Goal: Information Seeking & Learning: Learn about a topic

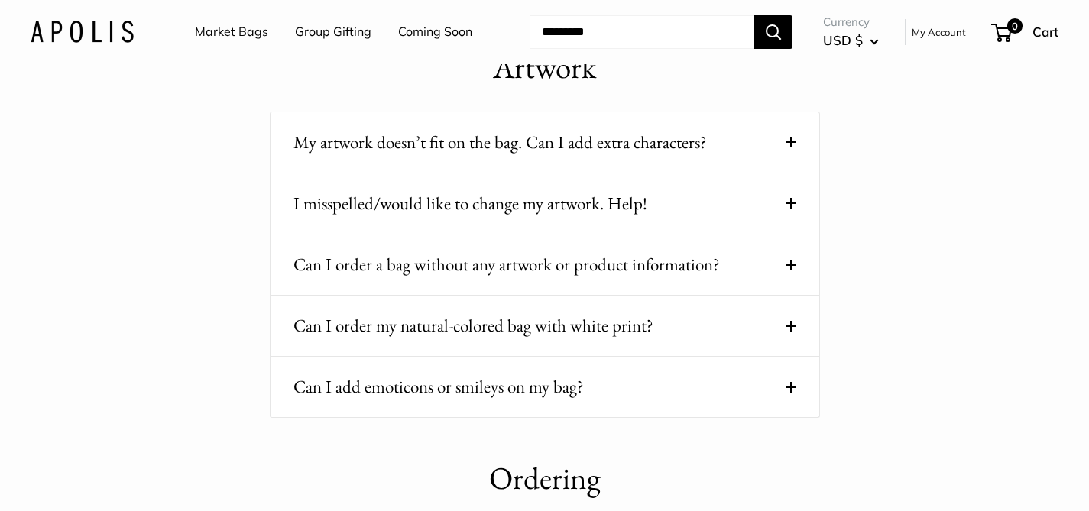
scroll to position [226, 0]
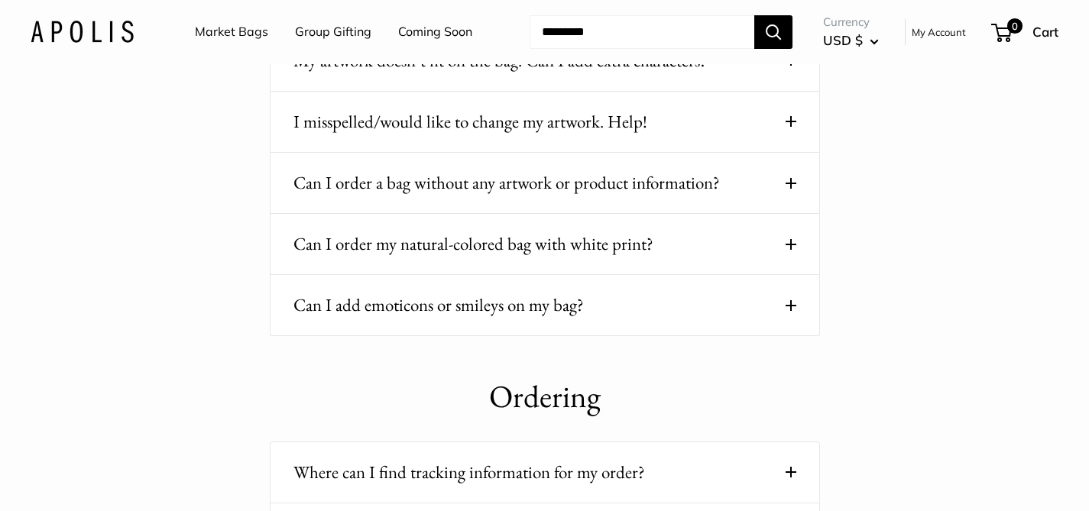
click at [653, 245] on button "Can I order my natural-colored bag with white print?" at bounding box center [544, 244] width 503 height 30
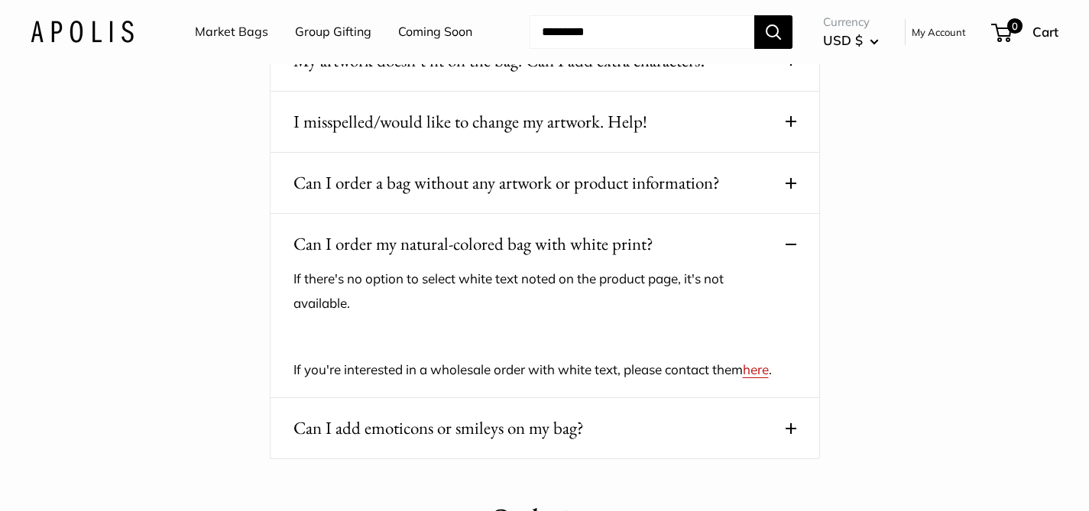
click at [543, 237] on button "Can I order my natural-colored bag with white print?" at bounding box center [544, 244] width 503 height 30
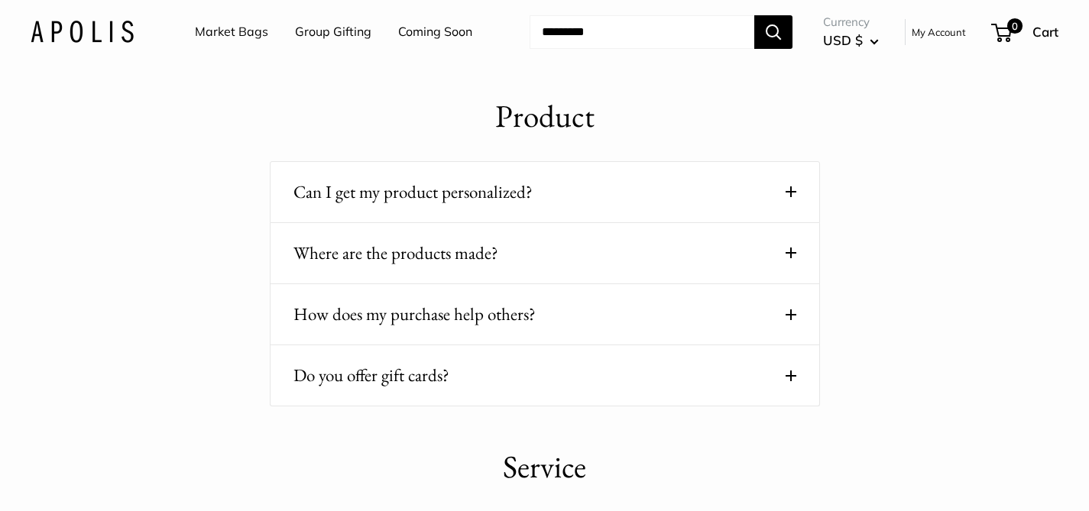
scroll to position [1204, 0]
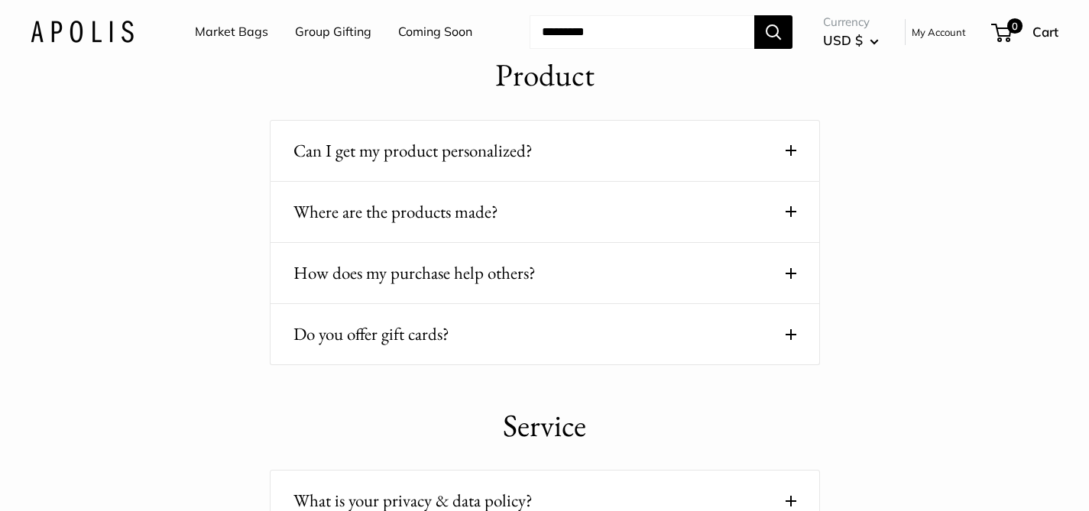
drag, startPoint x: 555, startPoint y: 177, endPoint x: 554, endPoint y: 167, distance: 10.0
click at [555, 177] on div "Can I get my product personalized? Yes! Bags and masks are customized in [GEOGR…" at bounding box center [545, 151] width 550 height 62
click at [557, 160] on button "Can I get my product personalized?" at bounding box center [544, 151] width 503 height 30
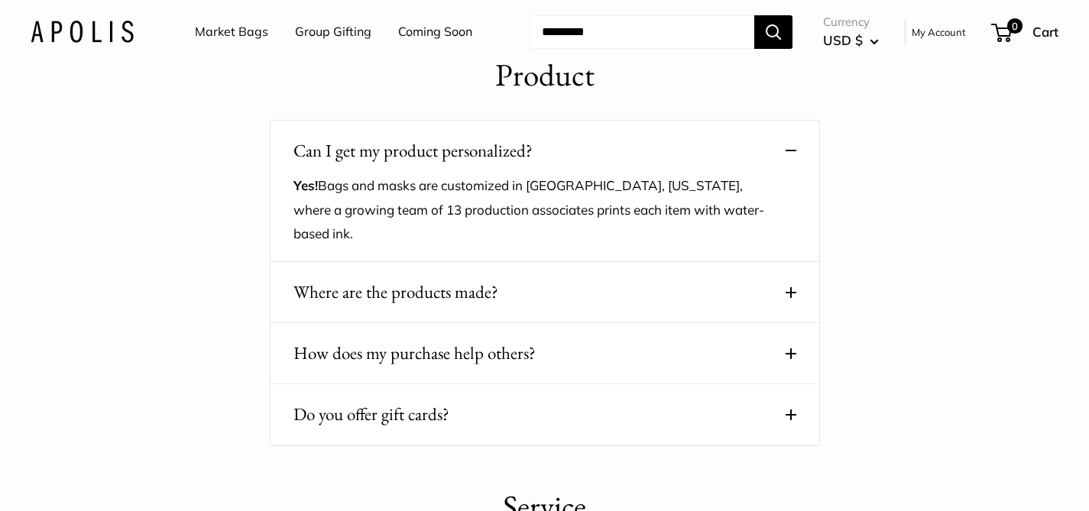
click at [454, 359] on button "How does my purchase help others?" at bounding box center [544, 354] width 503 height 30
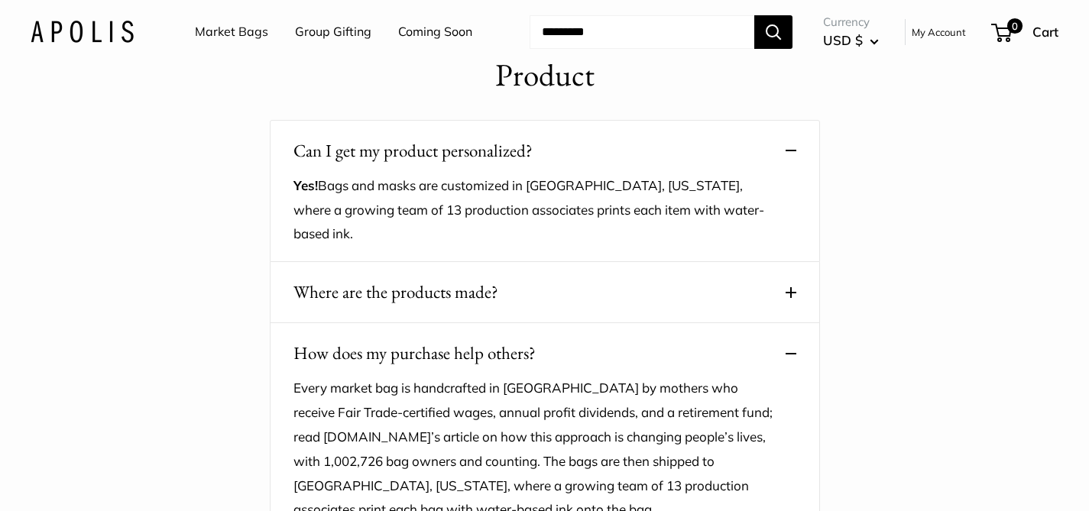
click at [540, 346] on button "How does my purchase help others?" at bounding box center [544, 354] width 503 height 30
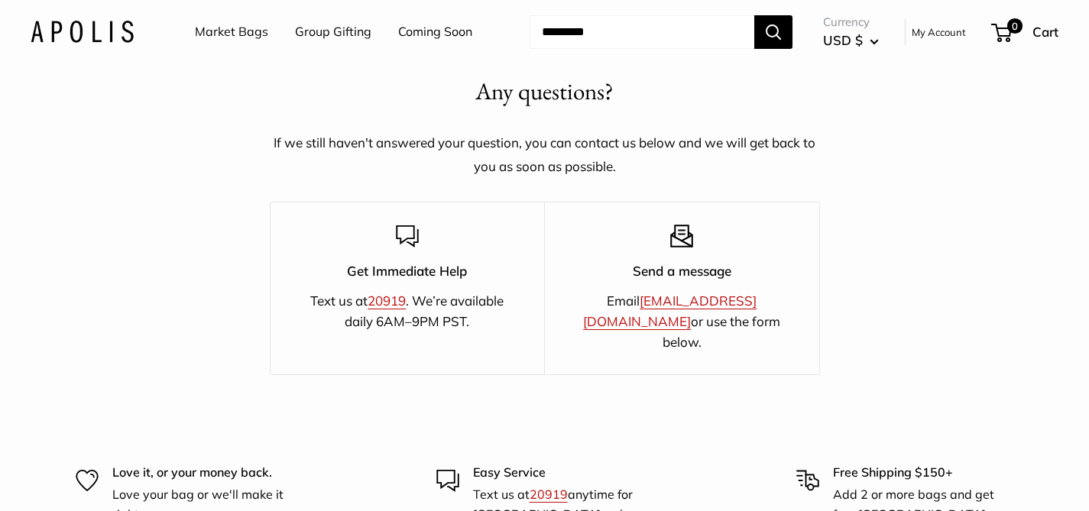
scroll to position [2645, 0]
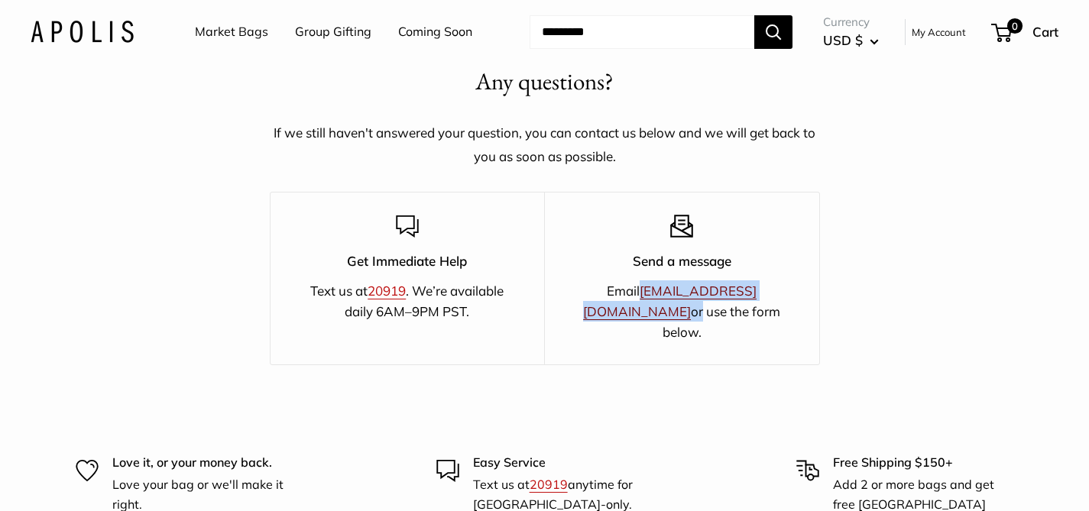
drag, startPoint x: 759, startPoint y: 295, endPoint x: 612, endPoint y: 294, distance: 146.7
click at [612, 294] on p "Email [EMAIL_ADDRESS][DOMAIN_NAME] or use the form below." at bounding box center [682, 311] width 221 height 63
copy p "[EMAIL_ADDRESS][DOMAIN_NAME] o"
